Goal: Task Accomplishment & Management: Use online tool/utility

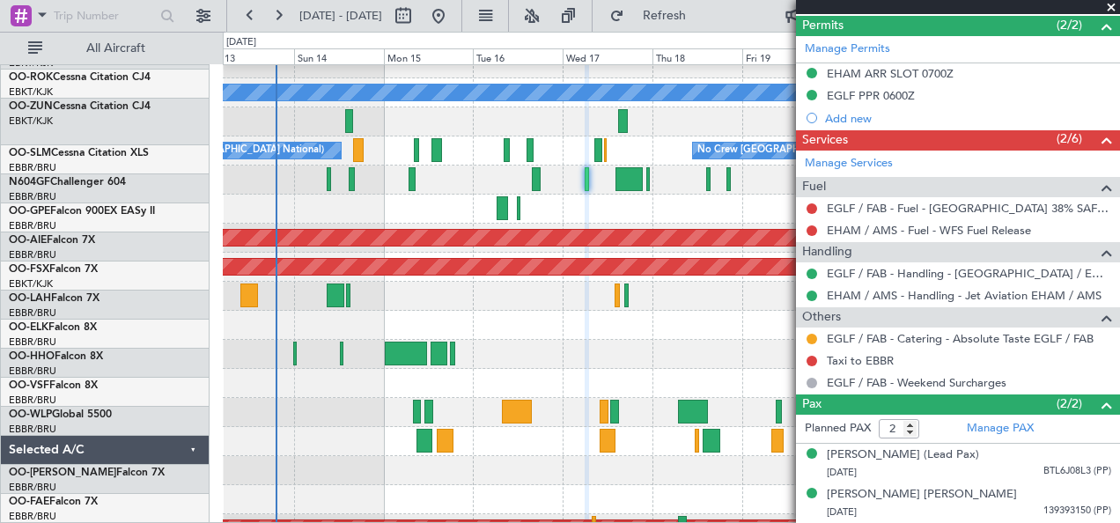
scroll to position [240, 0]
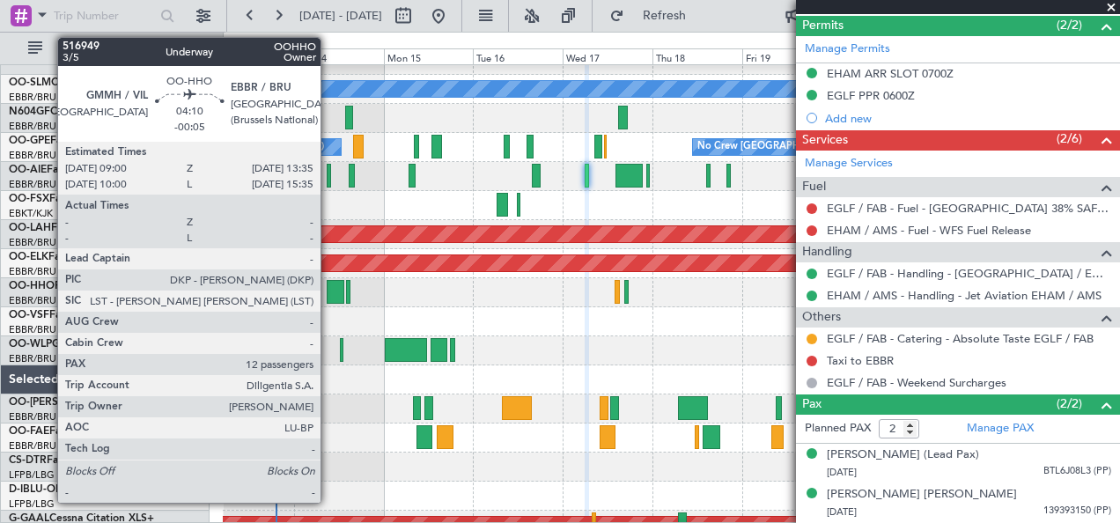
click at [329, 298] on div at bounding box center [336, 292] width 18 height 24
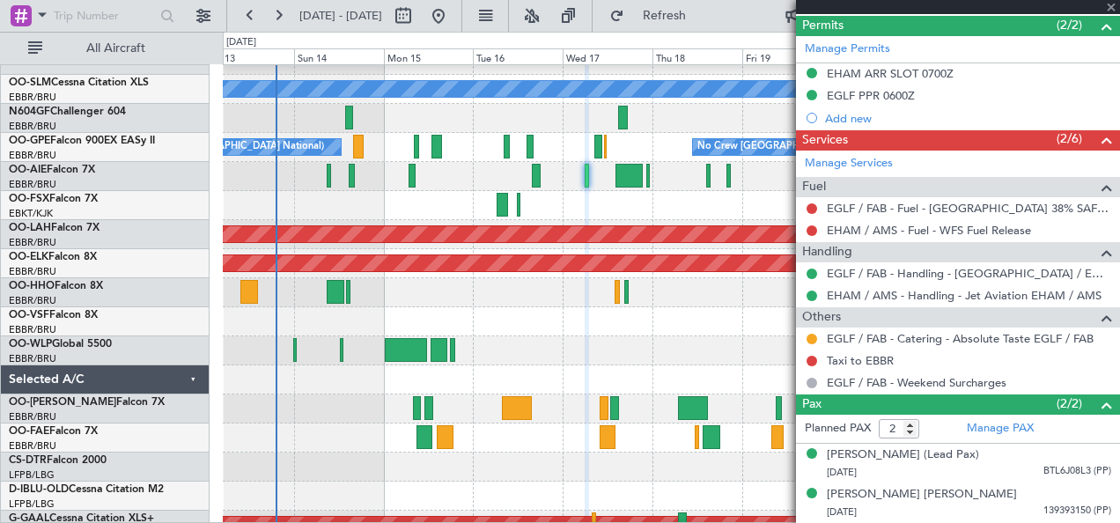
type input "-00:05"
type input "12"
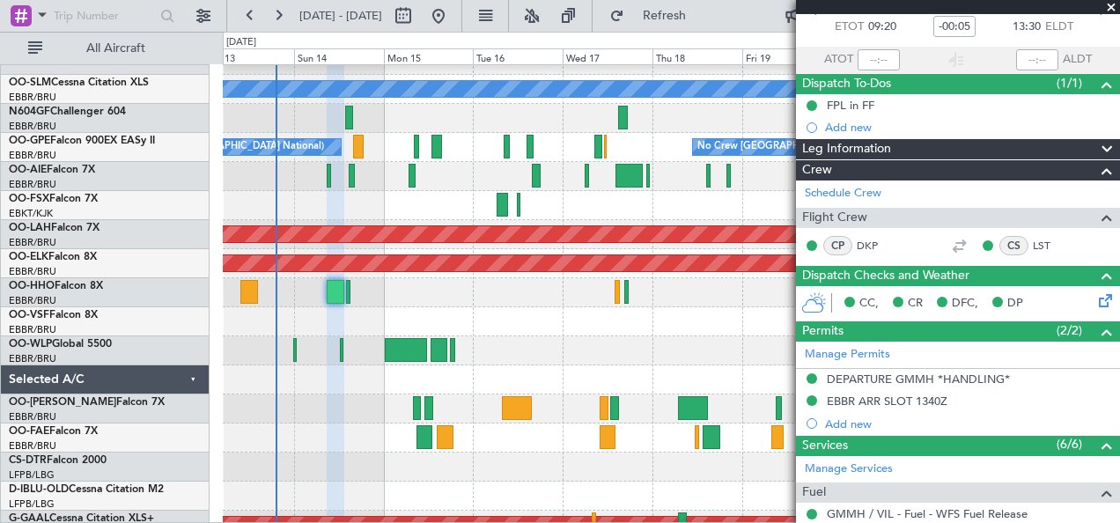
scroll to position [0, 0]
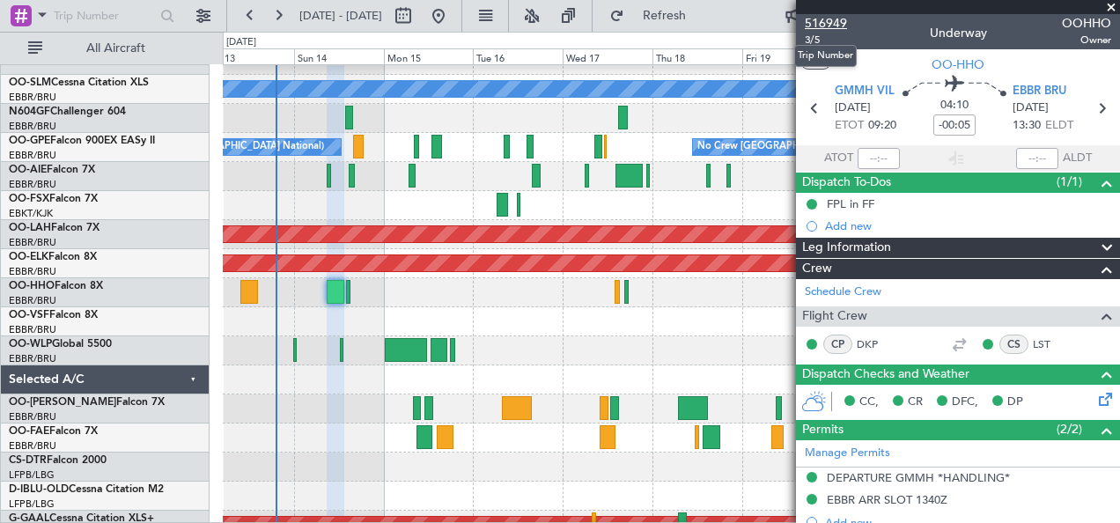
click at [826, 21] on span "516949" at bounding box center [826, 23] width 42 height 18
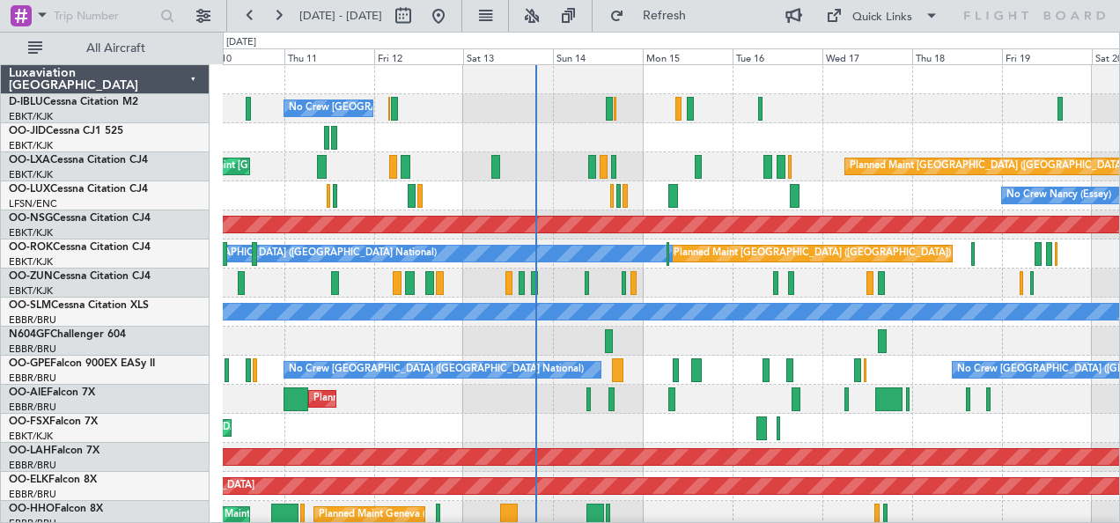
click at [665, 338] on div at bounding box center [671, 341] width 897 height 29
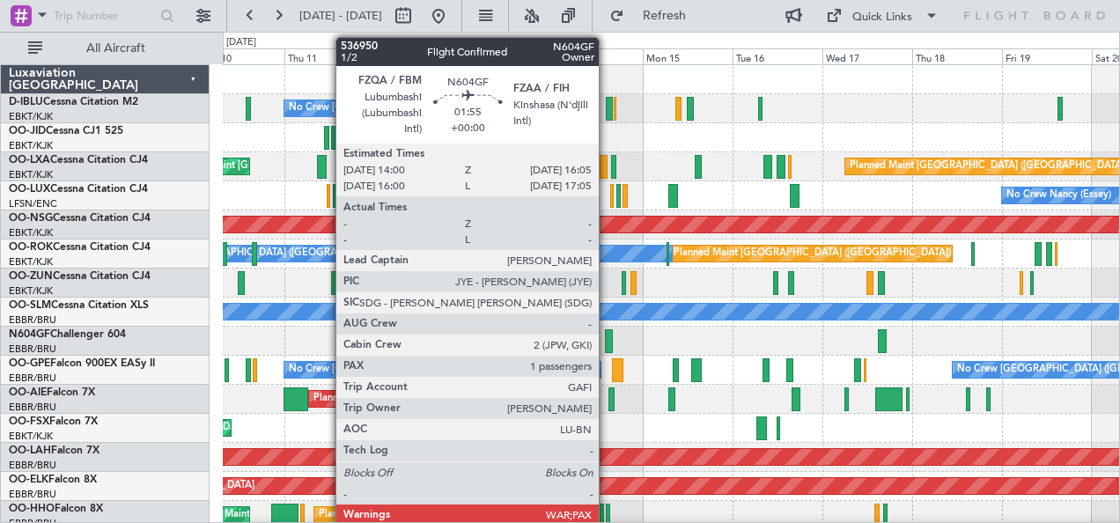
click at [608, 335] on div at bounding box center [609, 341] width 8 height 24
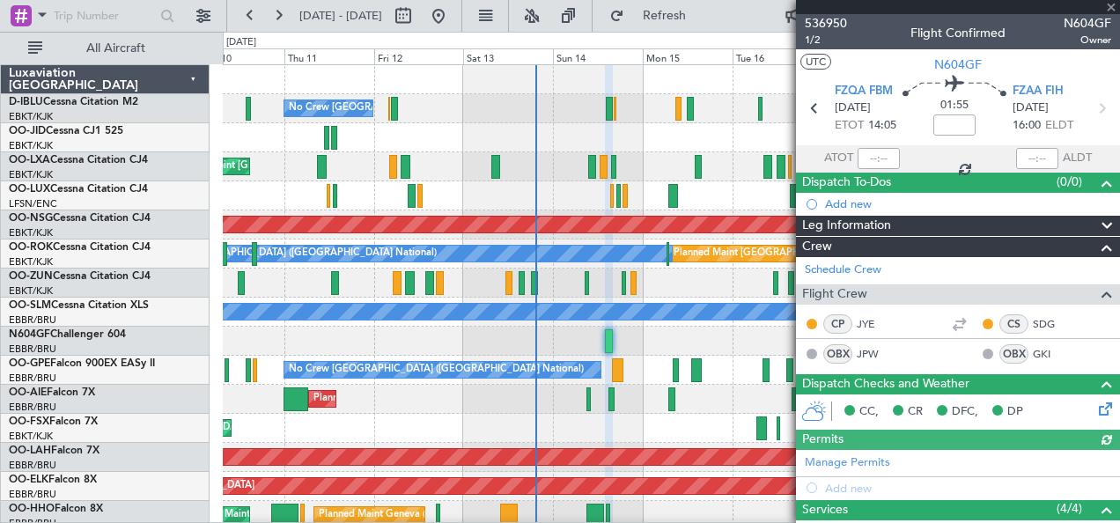
scroll to position [261, 0]
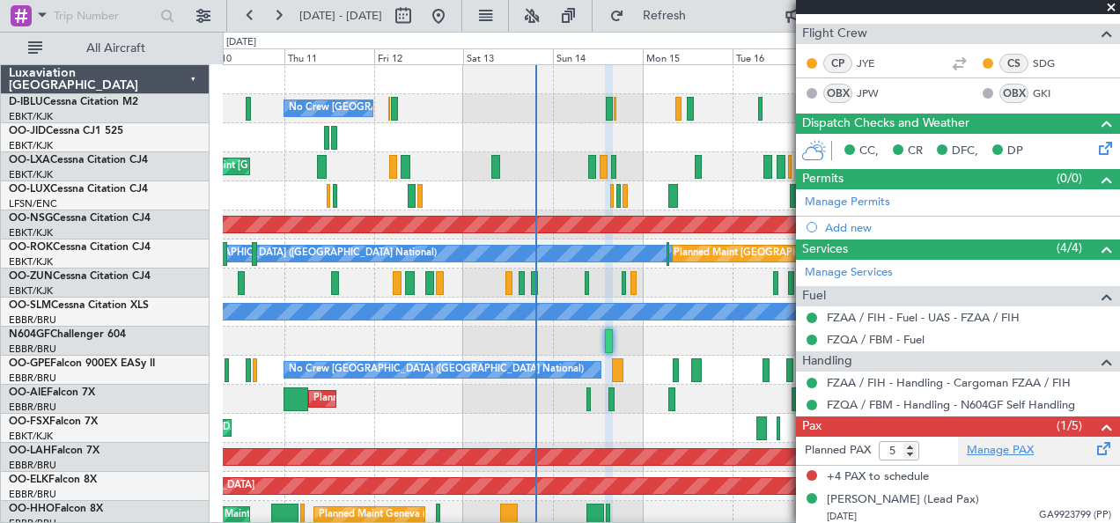
click at [999, 451] on link "Manage PAX" at bounding box center [1000, 451] width 67 height 18
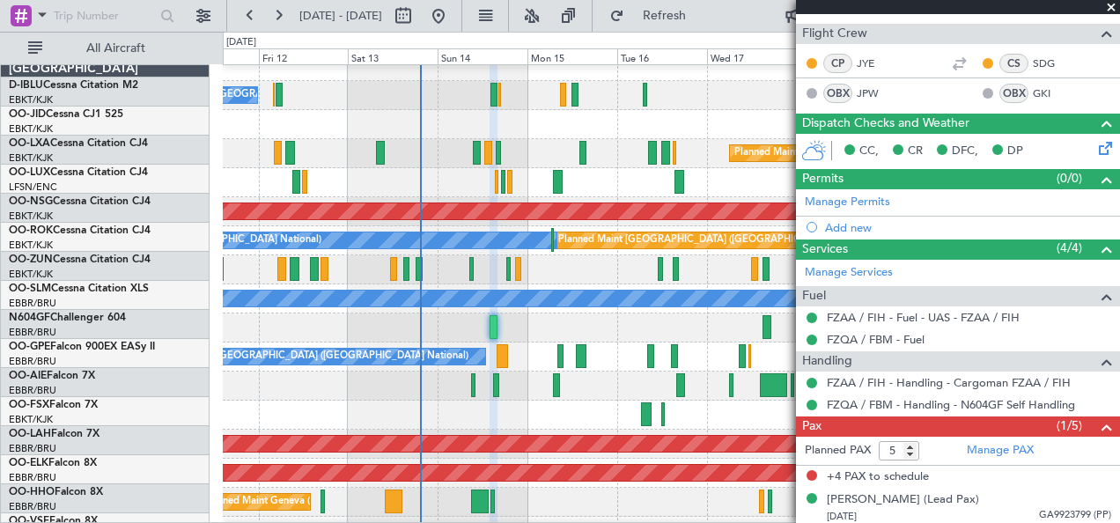
click at [497, 313] on div at bounding box center [671, 327] width 897 height 29
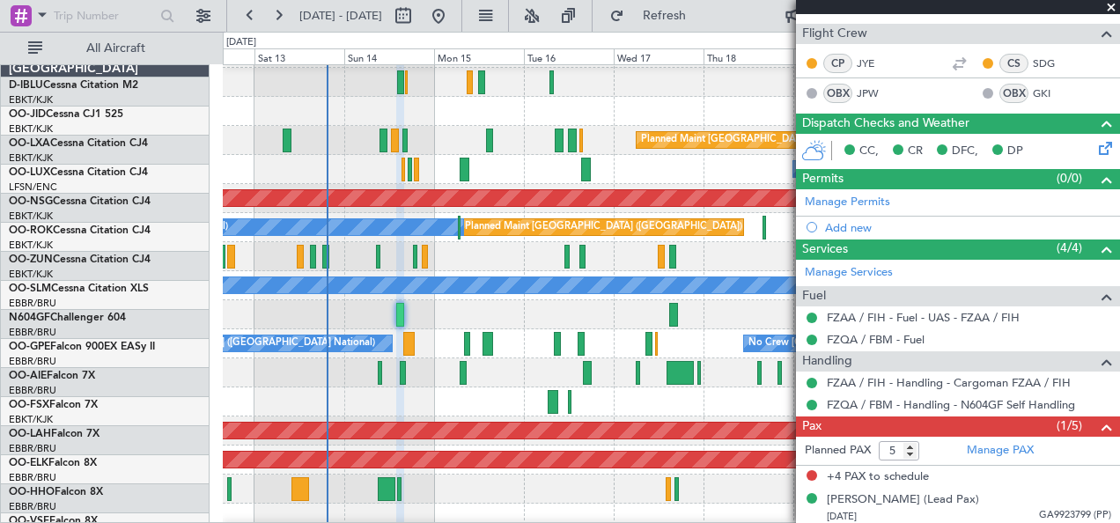
scroll to position [26, 0]
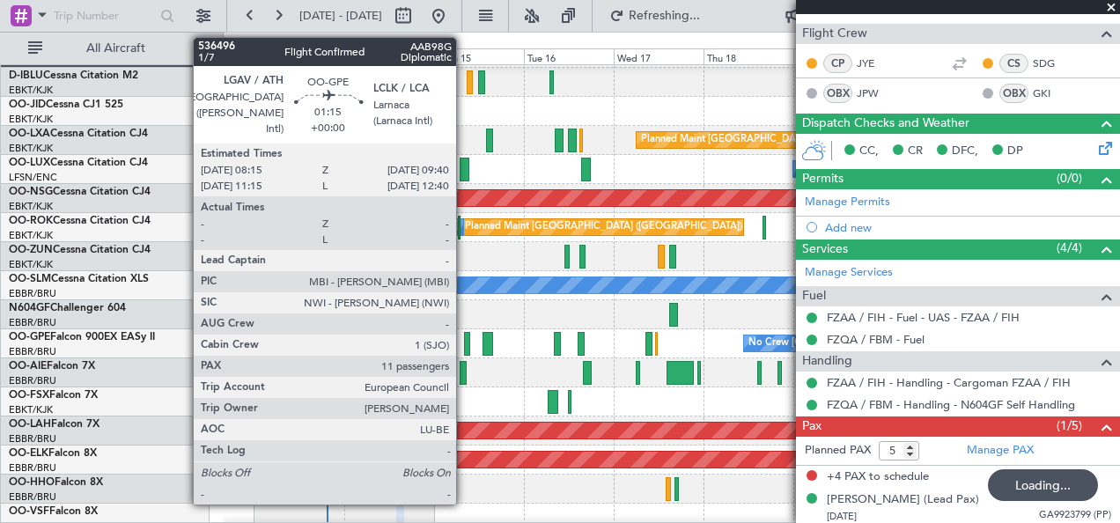
click at [465, 337] on div at bounding box center [467, 344] width 6 height 24
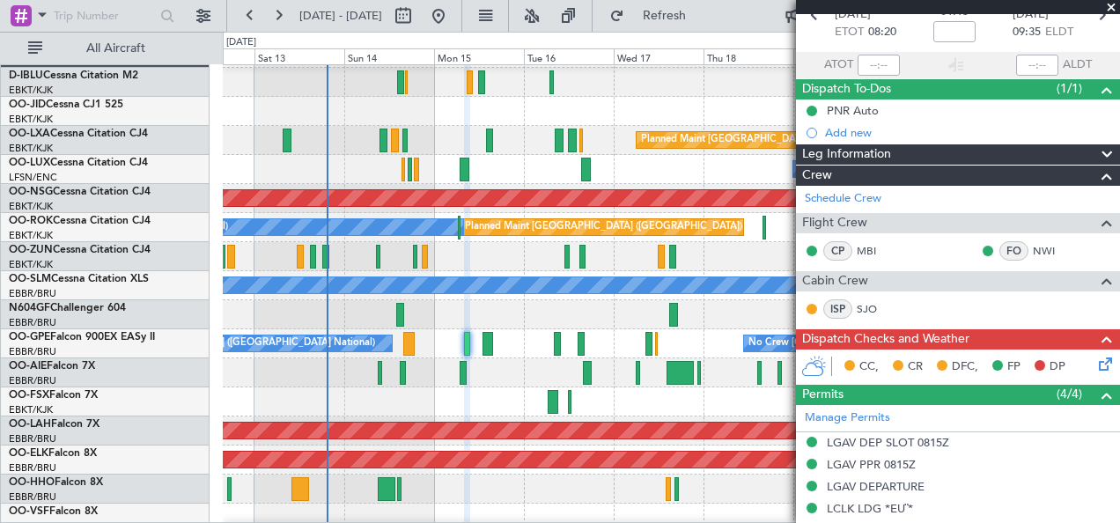
scroll to position [0, 0]
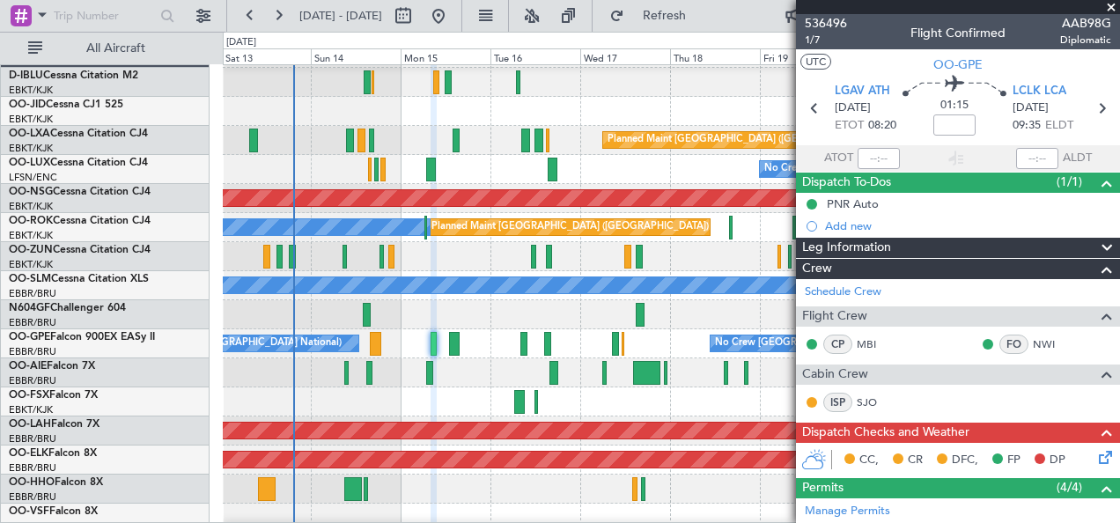
click at [406, 398] on div at bounding box center [671, 401] width 897 height 29
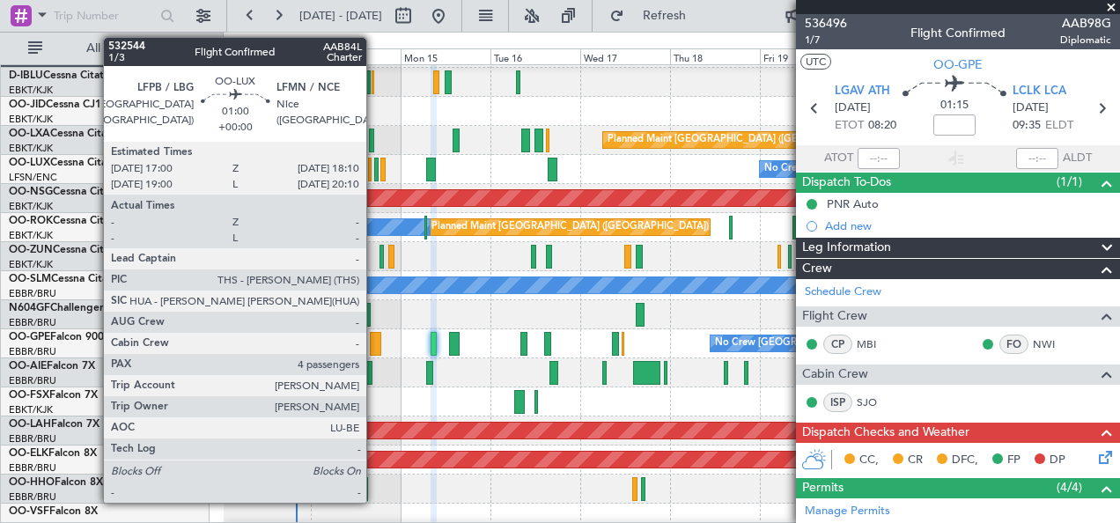
click at [375, 173] on div at bounding box center [376, 170] width 4 height 24
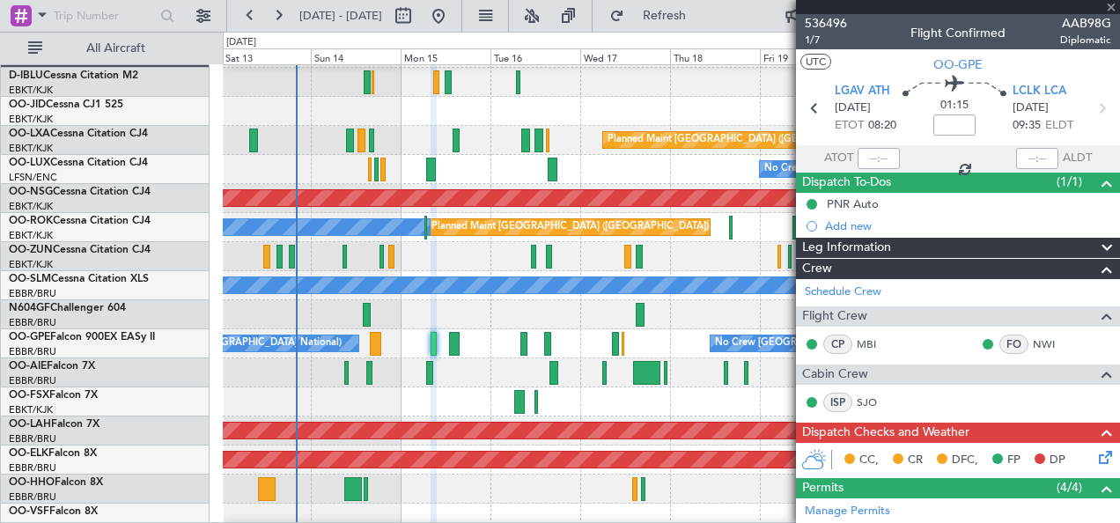
type input "4"
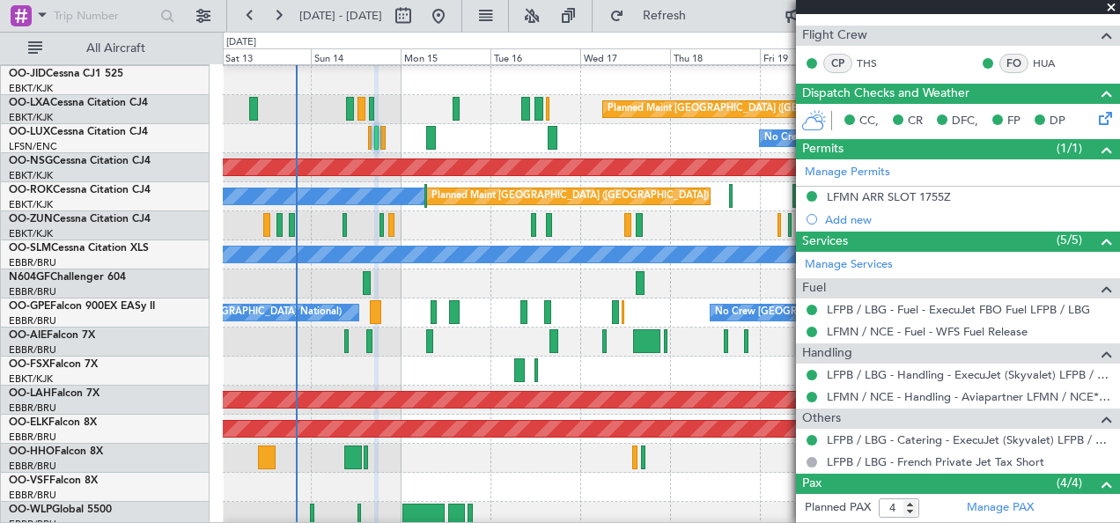
scroll to position [58, 0]
